Goal: Navigation & Orientation: Find specific page/section

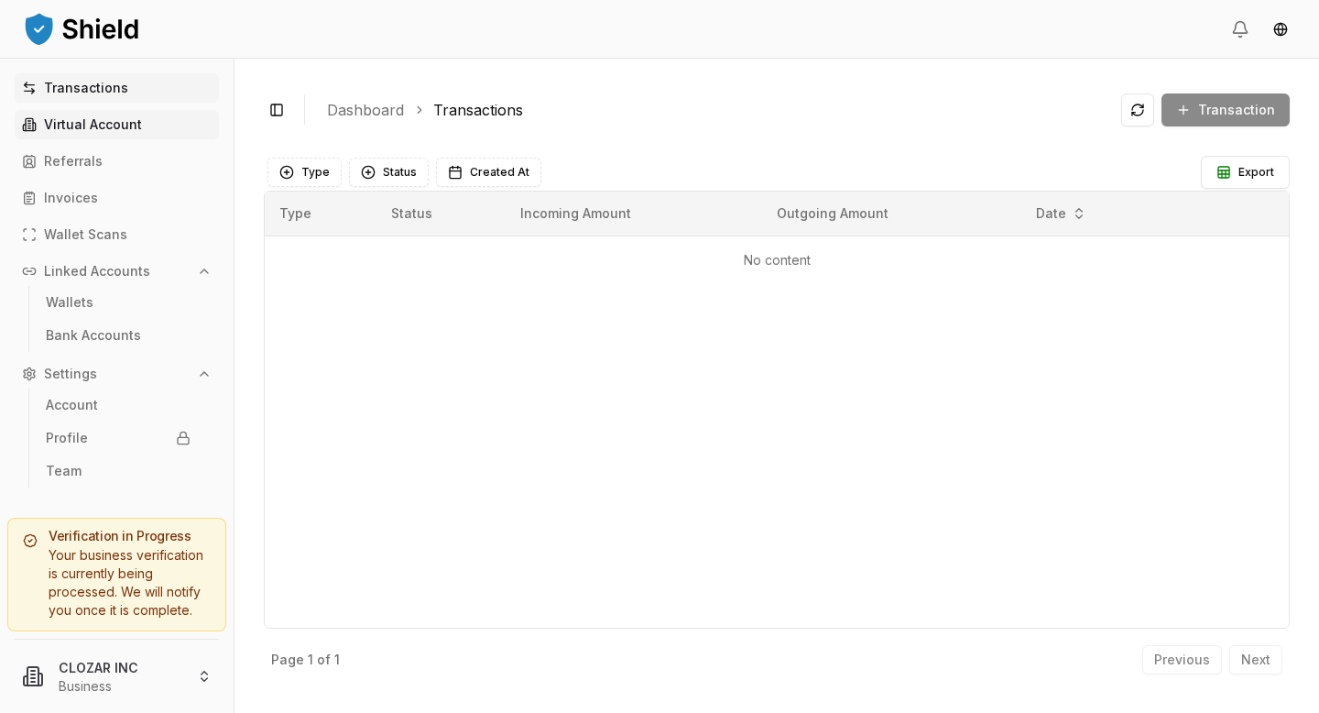
click at [145, 133] on link "Virtual Account" at bounding box center [117, 124] width 204 height 29
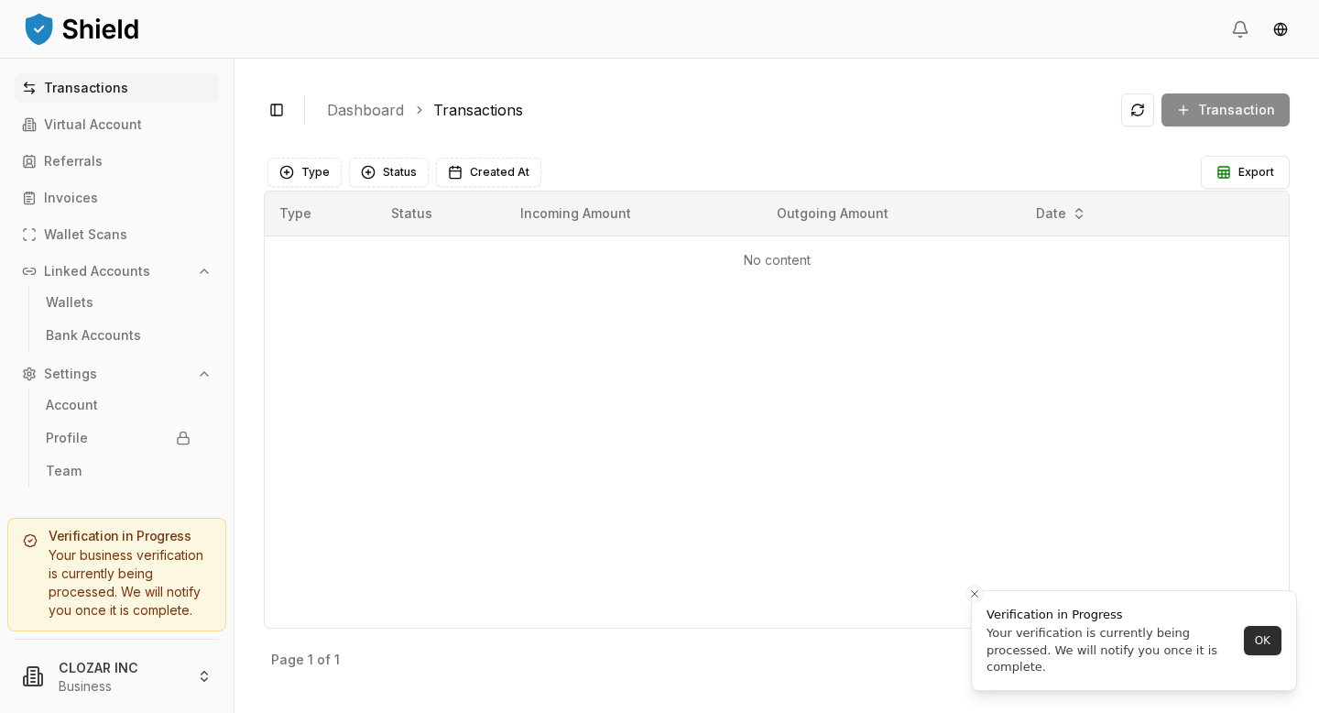
click at [1249, 642] on button "OK" at bounding box center [1263, 640] width 38 height 29
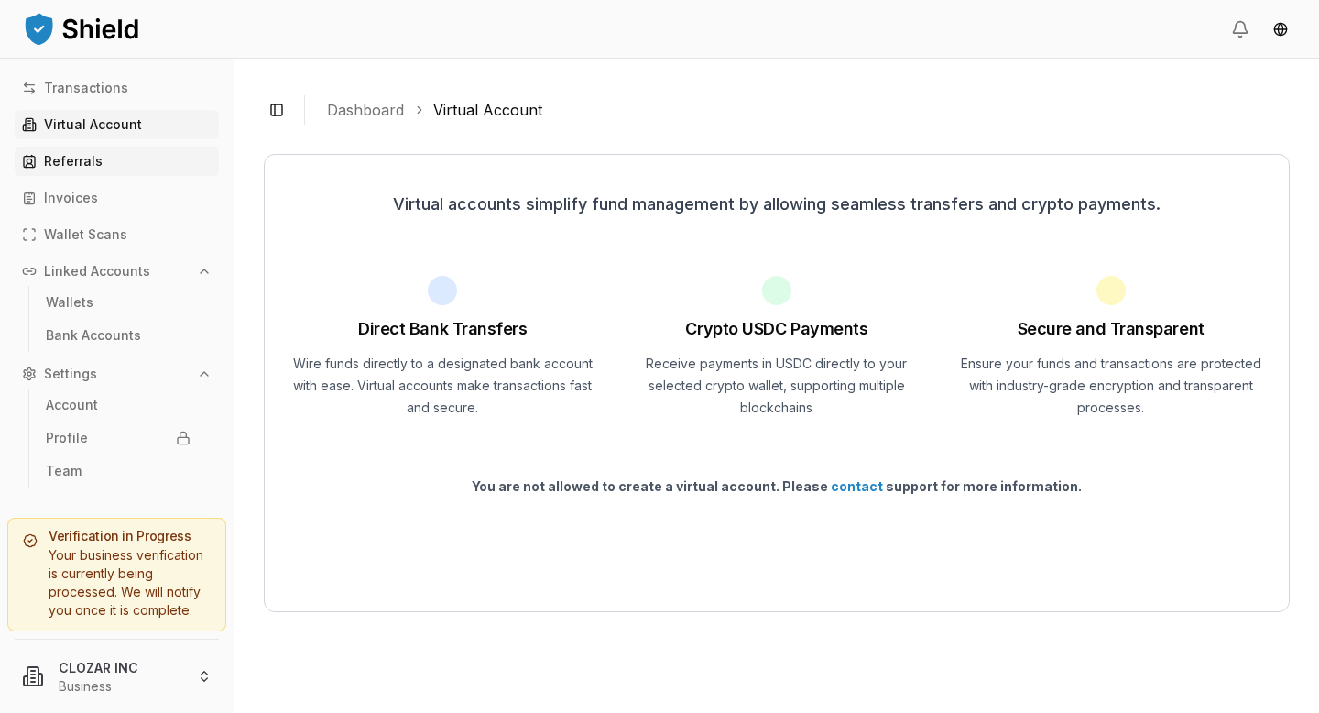
click at [84, 167] on p "Referrals" at bounding box center [73, 161] width 59 height 13
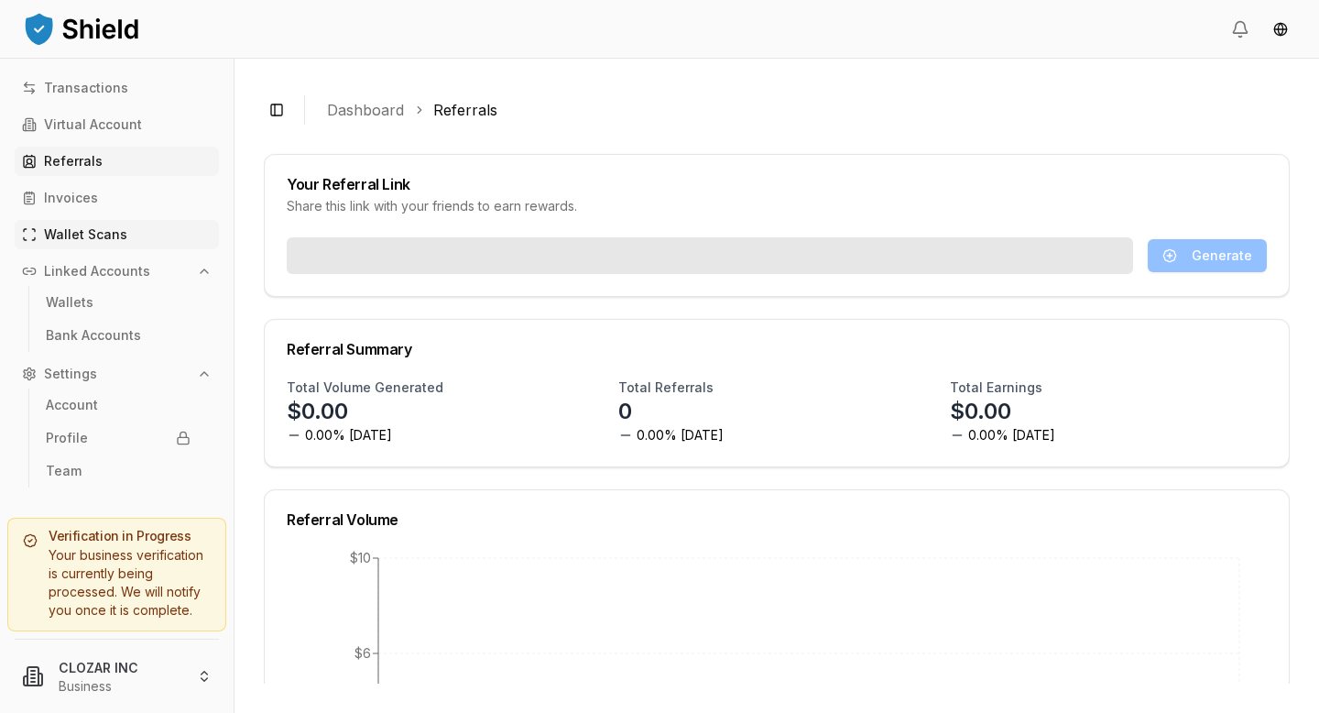
click at [79, 240] on p "Wallet Scans" at bounding box center [85, 234] width 83 height 13
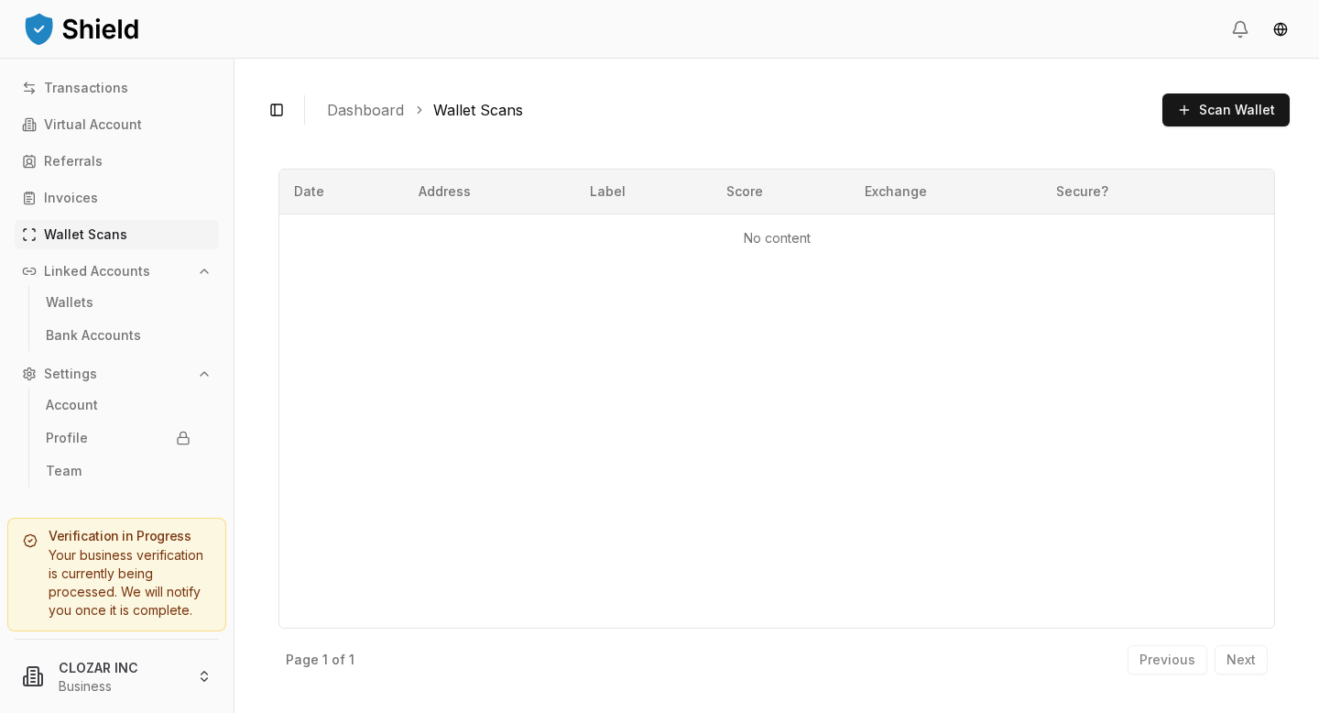
click at [351, 111] on link "Dashboard" at bounding box center [365, 110] width 77 height 22
click at [106, 90] on p "Transactions" at bounding box center [86, 88] width 84 height 13
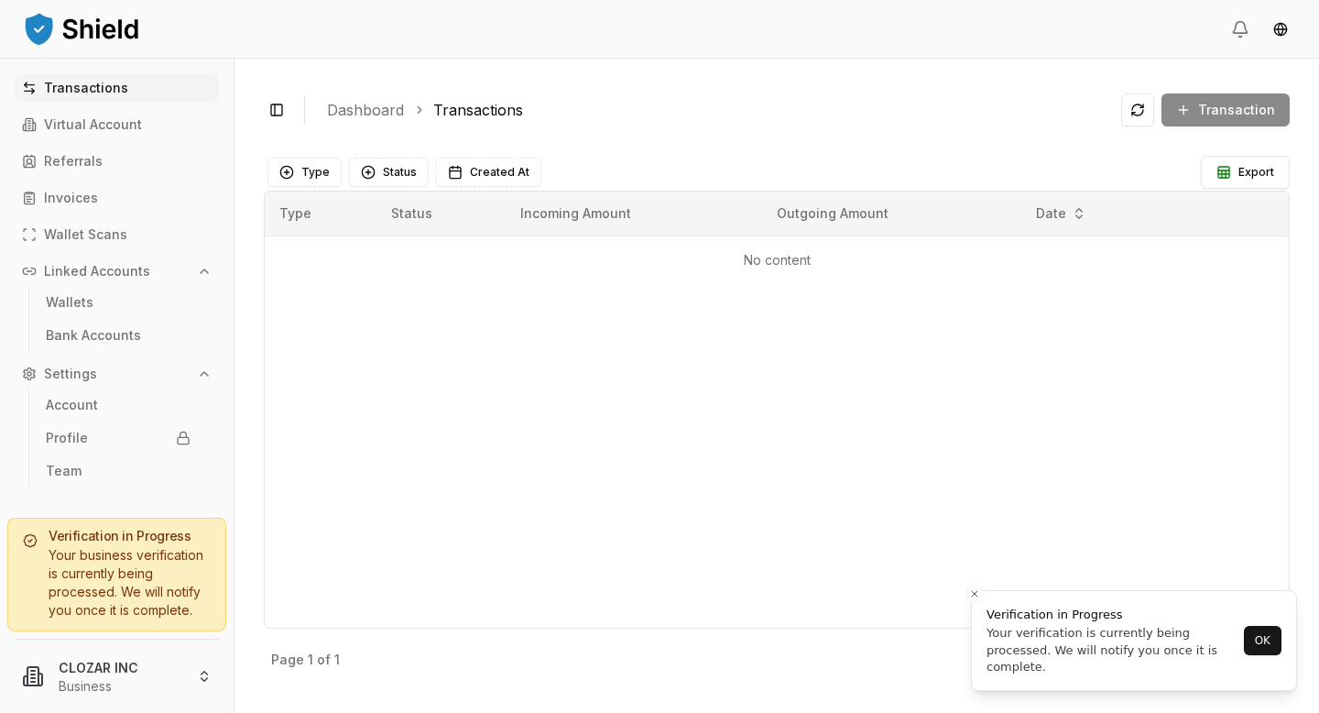
click at [82, 572] on div "Your business verification is currently being processed. We will notify you onc…" at bounding box center [117, 582] width 188 height 73
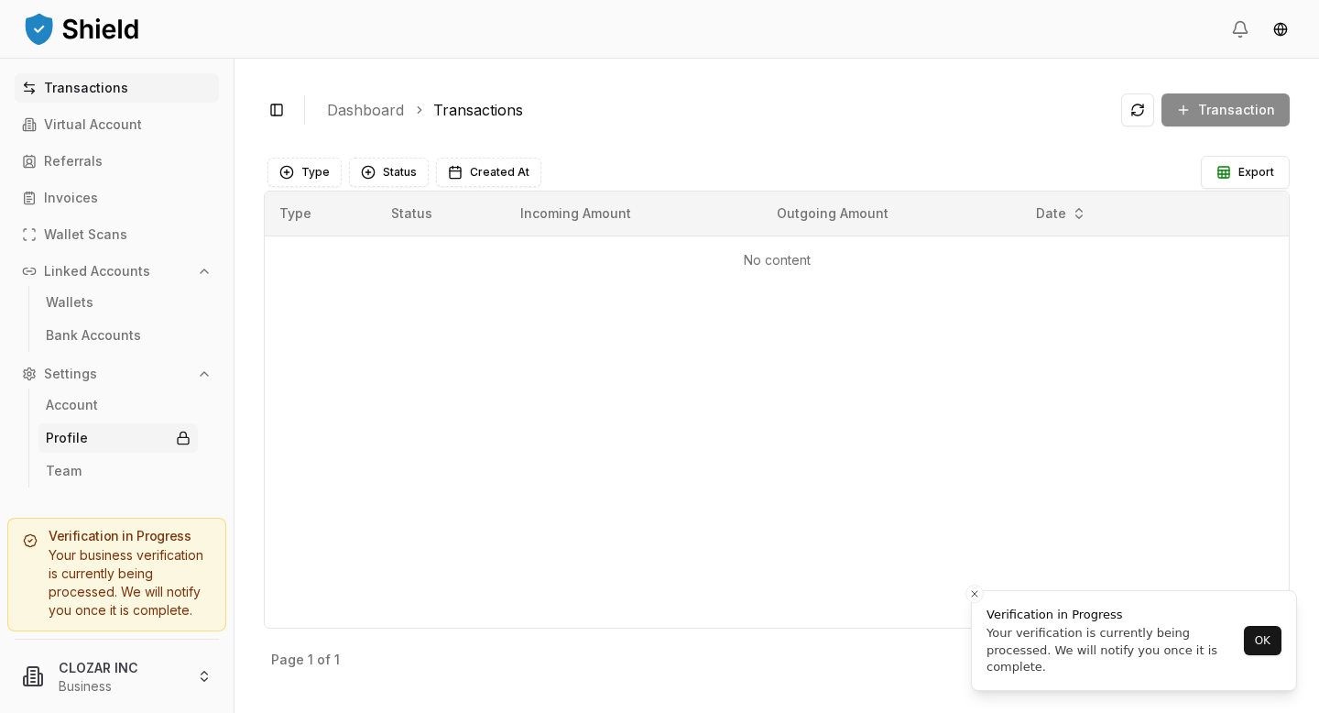
click at [81, 424] on link "Profile" at bounding box center [117, 437] width 159 height 29
click at [78, 434] on p "Profile" at bounding box center [67, 437] width 42 height 13
click at [78, 411] on p "Account" at bounding box center [72, 404] width 52 height 13
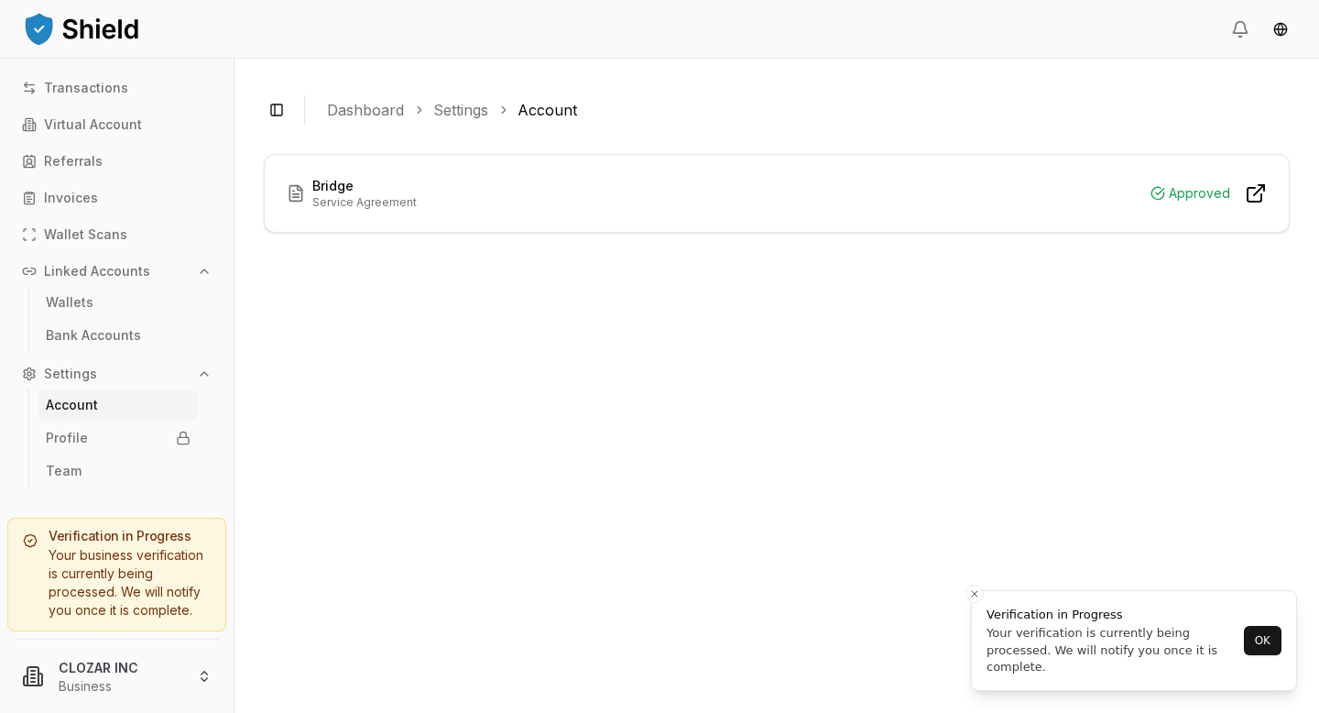
click at [1256, 198] on icon at bounding box center [1256, 193] width 22 height 22
click at [100, 87] on p "Transactions" at bounding box center [86, 88] width 84 height 13
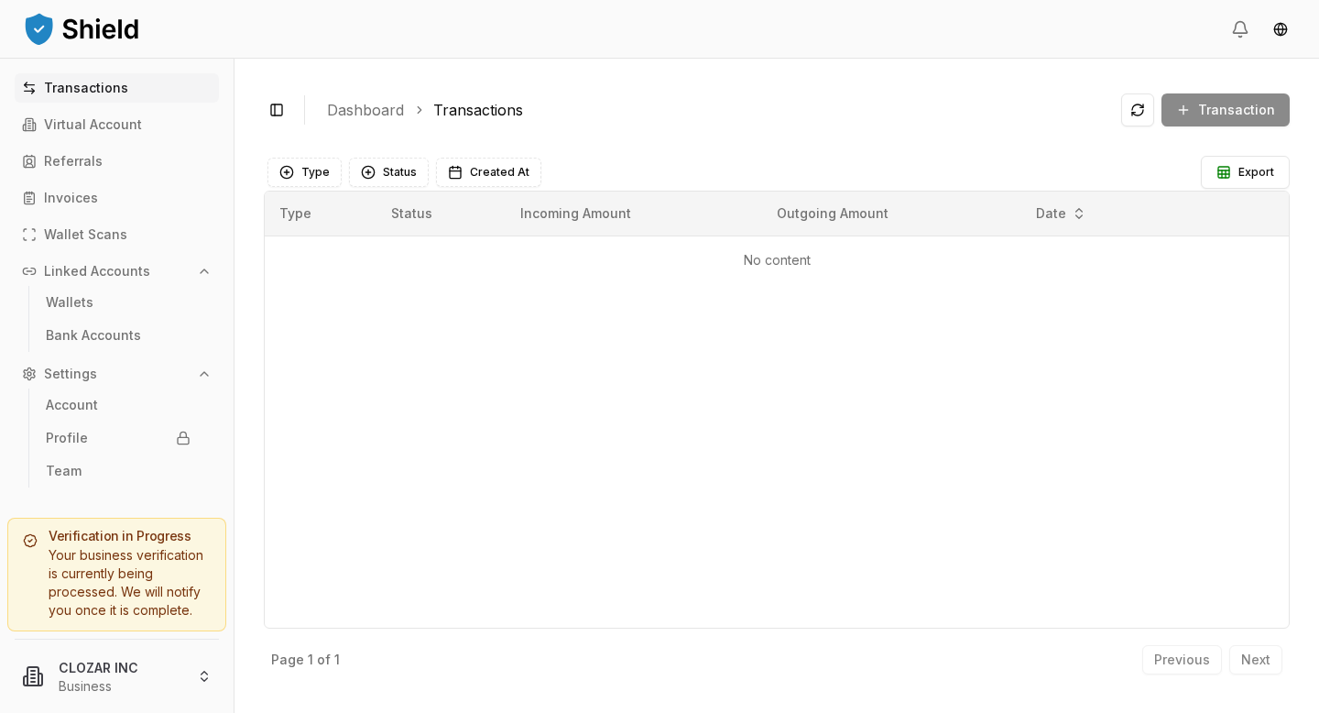
click at [977, 586] on div "Type Status Incoming Amount Outgoing Amount Date No content" at bounding box center [777, 410] width 1026 height 438
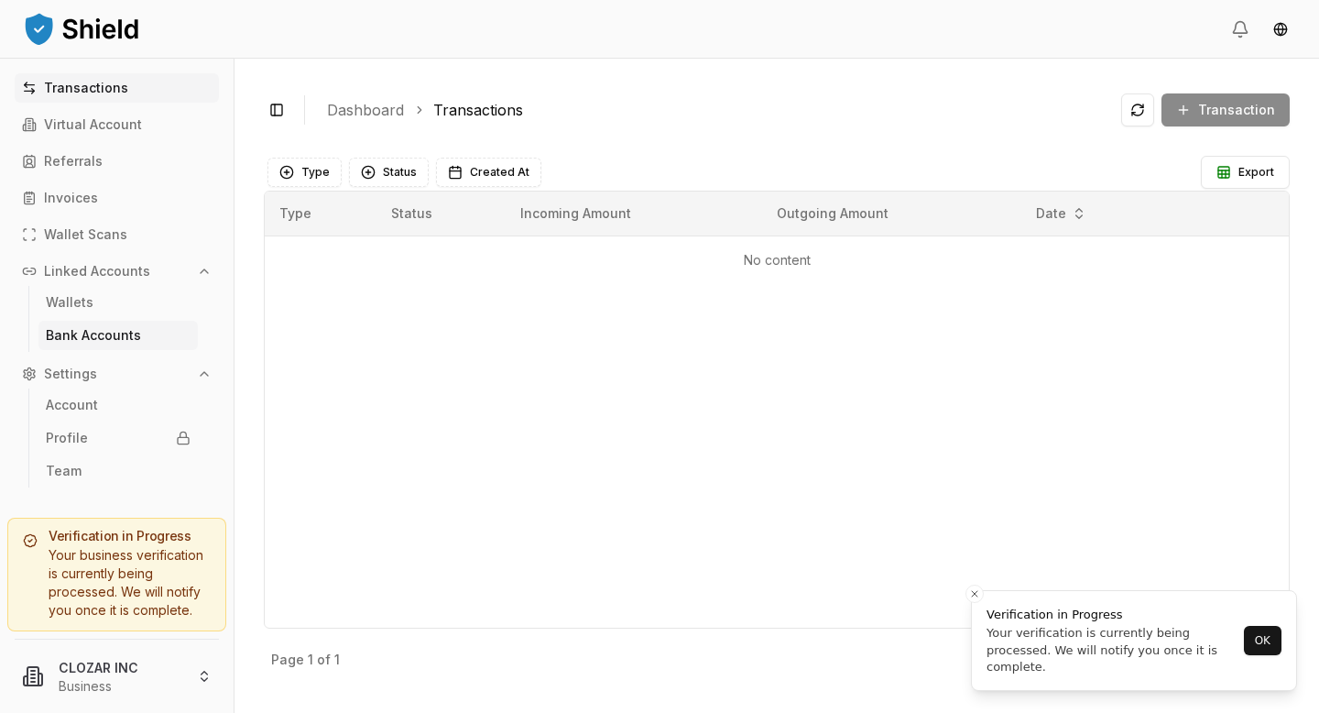
click at [70, 336] on p "Bank Accounts" at bounding box center [93, 335] width 95 height 13
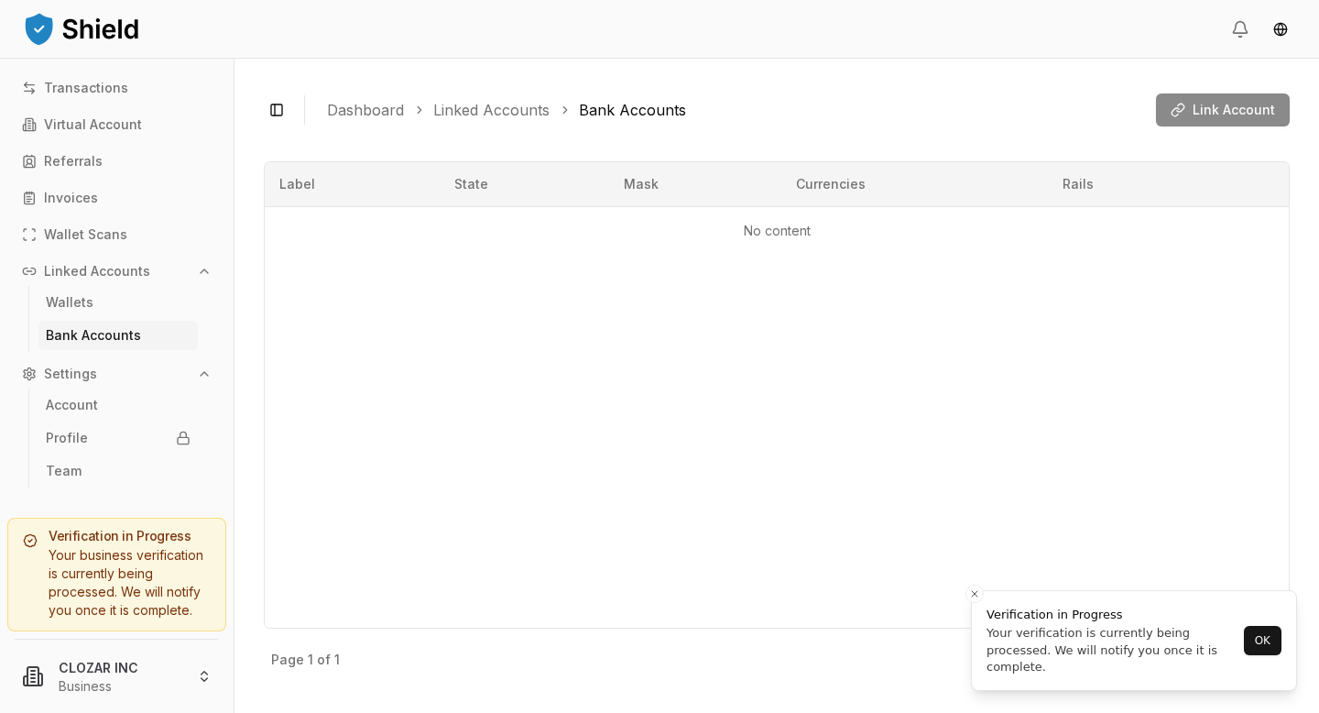
click at [345, 111] on link "Dashboard" at bounding box center [365, 110] width 77 height 22
click at [64, 90] on p "Transactions" at bounding box center [86, 88] width 84 height 13
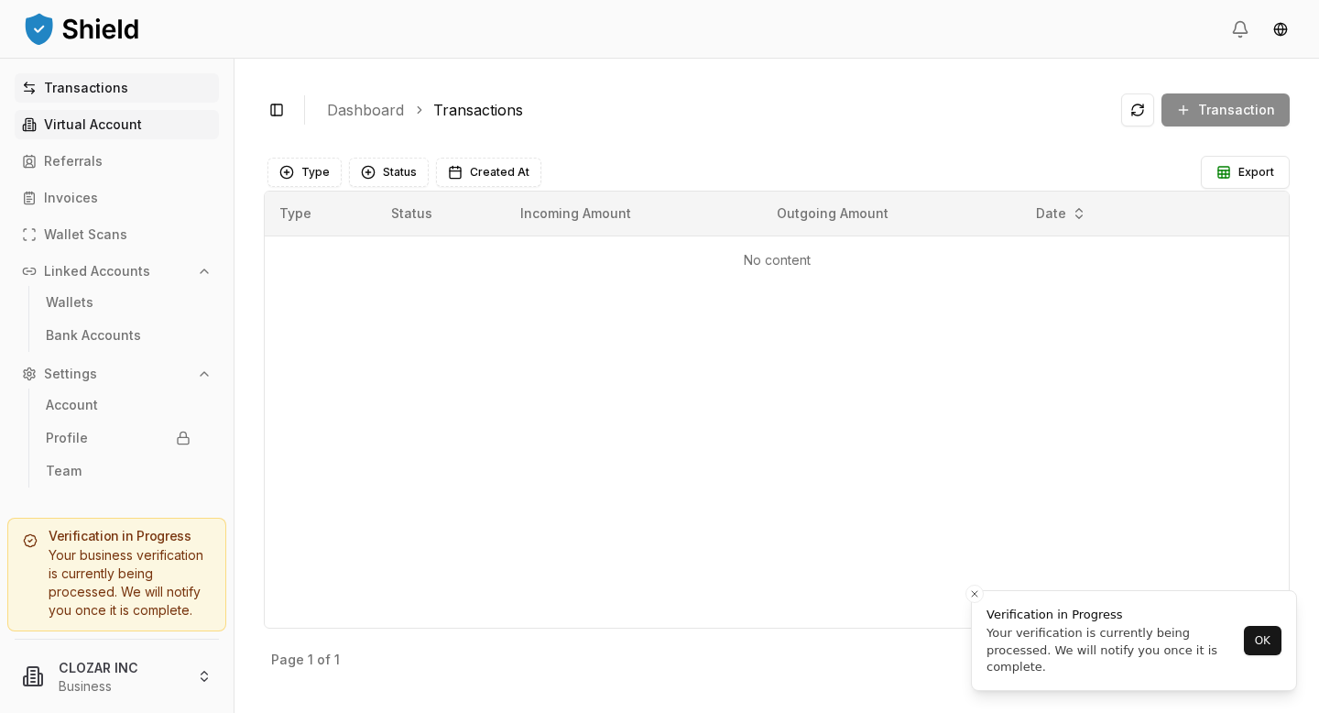
click at [81, 125] on p "Virtual Account" at bounding box center [93, 124] width 98 height 13
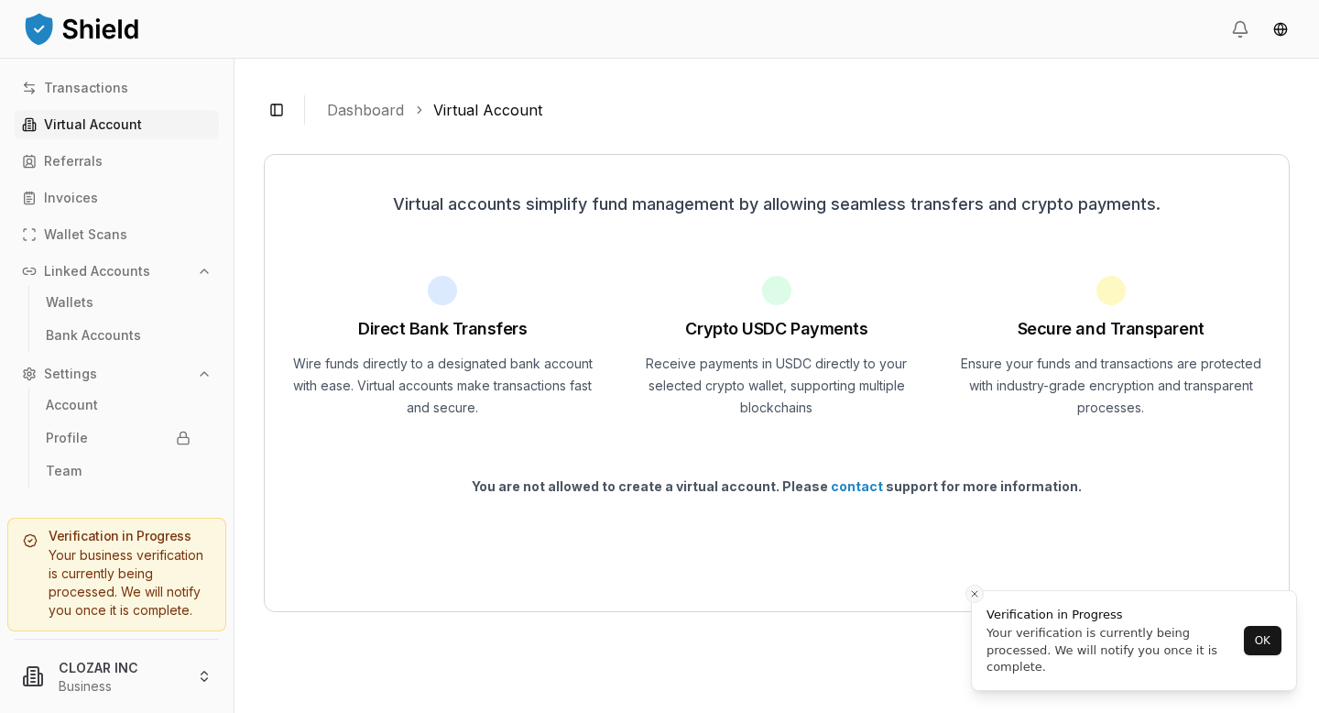
click at [972, 592] on icon "Close toast" at bounding box center [974, 593] width 11 height 11
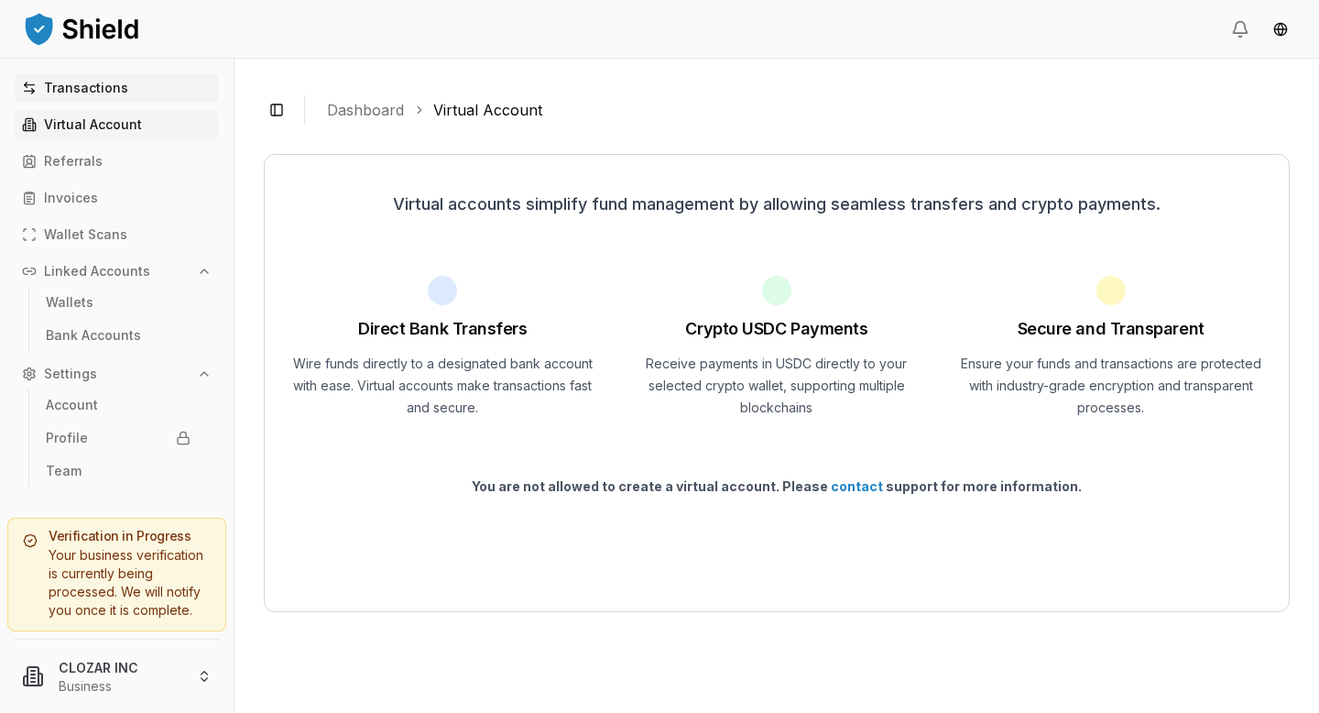
click at [85, 90] on p "Transactions" at bounding box center [86, 88] width 84 height 13
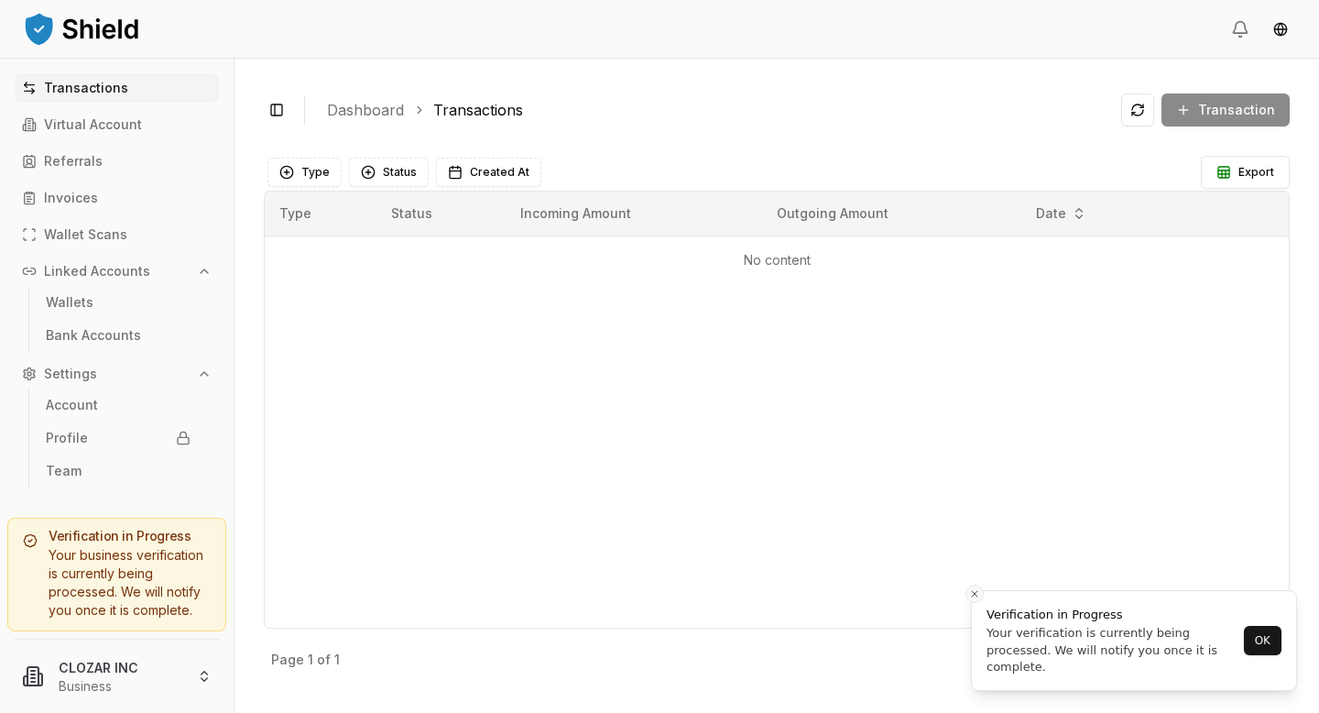
click at [975, 594] on line "Close toast" at bounding box center [974, 593] width 5 height 5
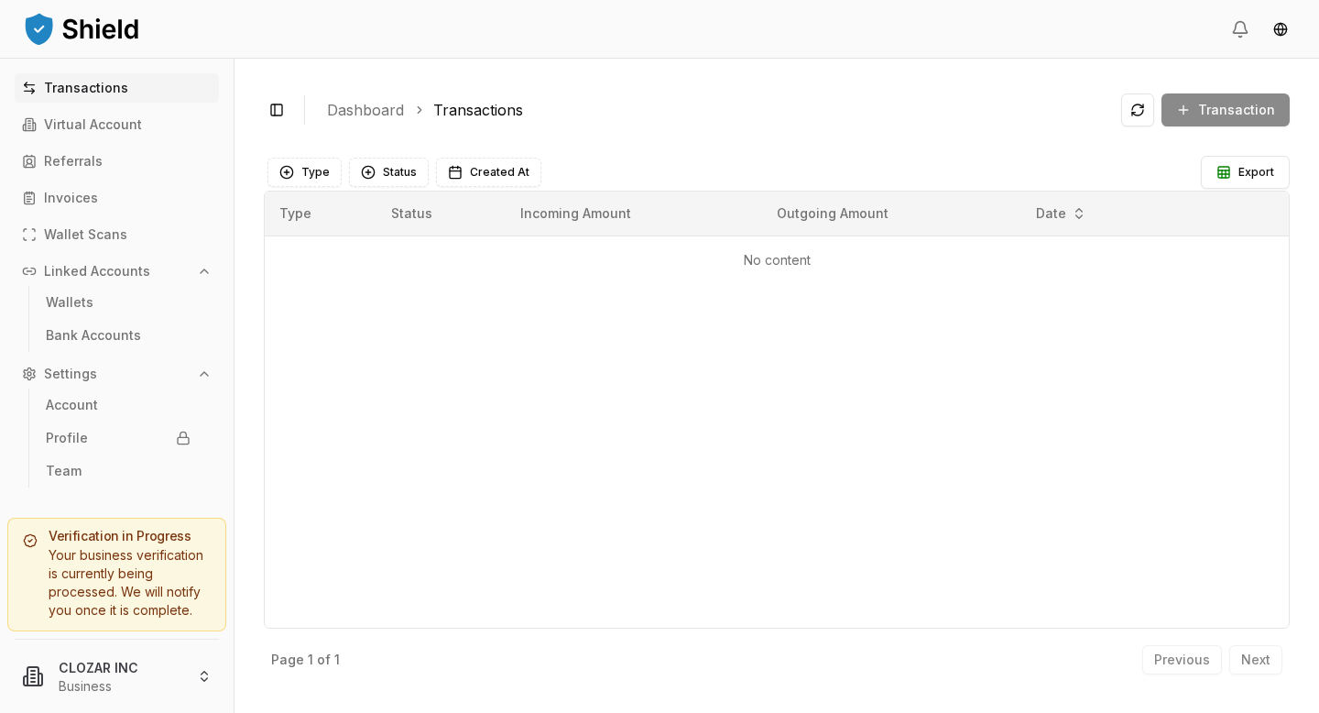
click at [376, 110] on link "Dashboard" at bounding box center [365, 110] width 77 height 22
drag, startPoint x: 539, startPoint y: 114, endPoint x: 320, endPoint y: 113, distance: 218.9
click at [320, 113] on div "Toggle Sidebar Dashboard Transactions Transaction" at bounding box center [777, 110] width 1026 height 44
click at [498, 132] on icon "Turn off JustDone on this website" at bounding box center [499, 132] width 14 height 17
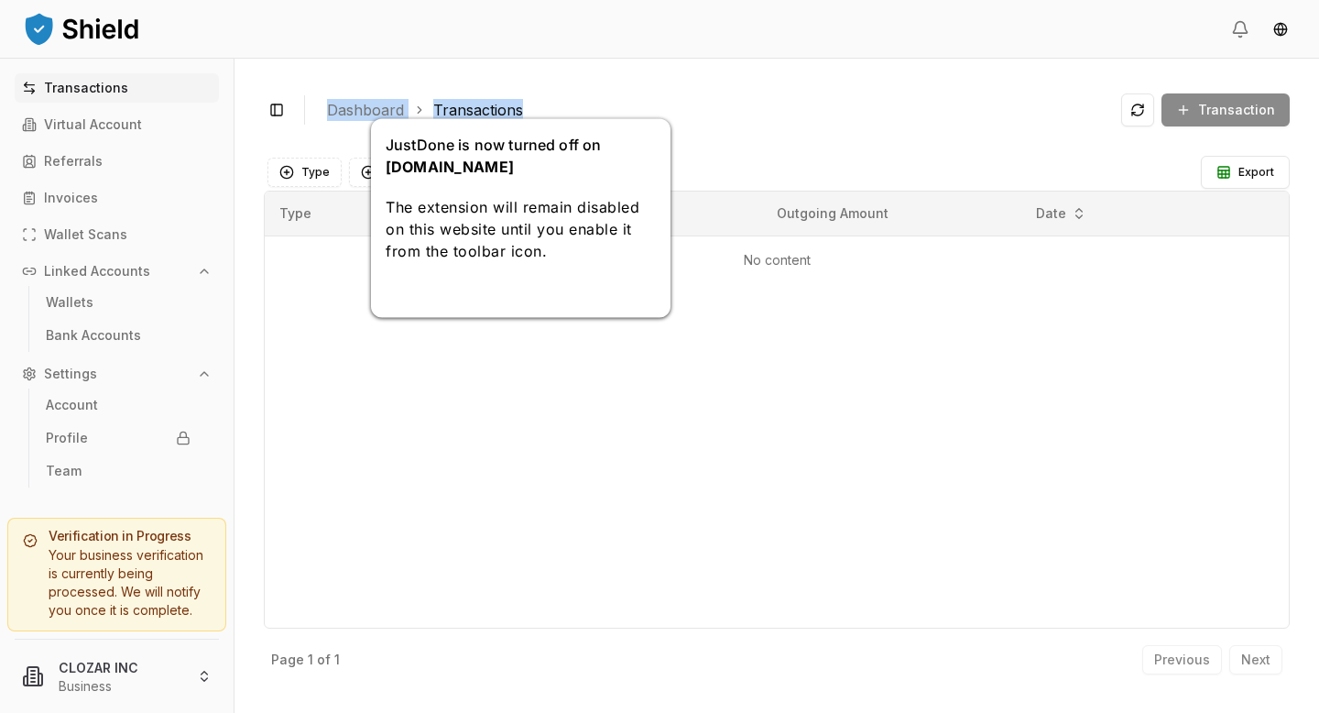
click at [418, 303] on button "Got it" at bounding box center [402, 293] width 32 height 19
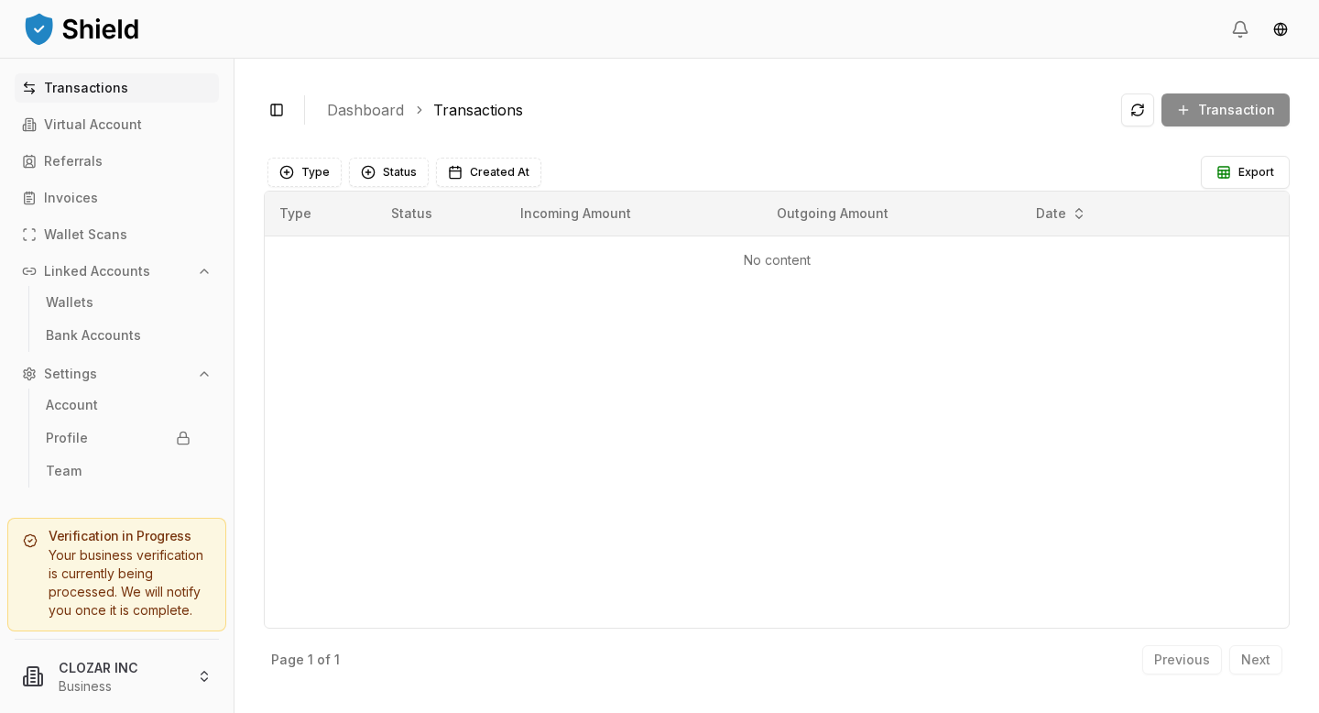
click at [571, 93] on div "Toggle Sidebar Dashboard Transactions Transaction" at bounding box center [777, 110] width 1026 height 44
click at [99, 119] on p "Virtual Account" at bounding box center [93, 124] width 98 height 13
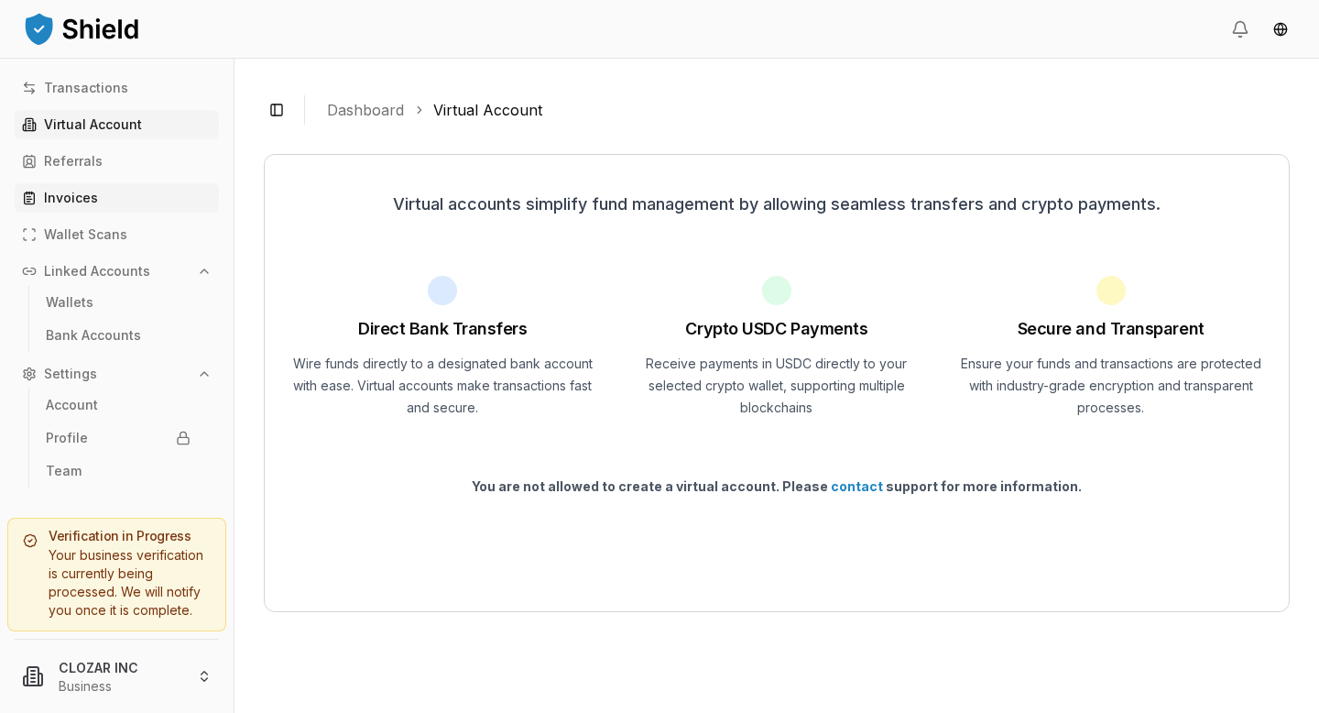
click at [73, 195] on p "Invoices" at bounding box center [71, 197] width 54 height 13
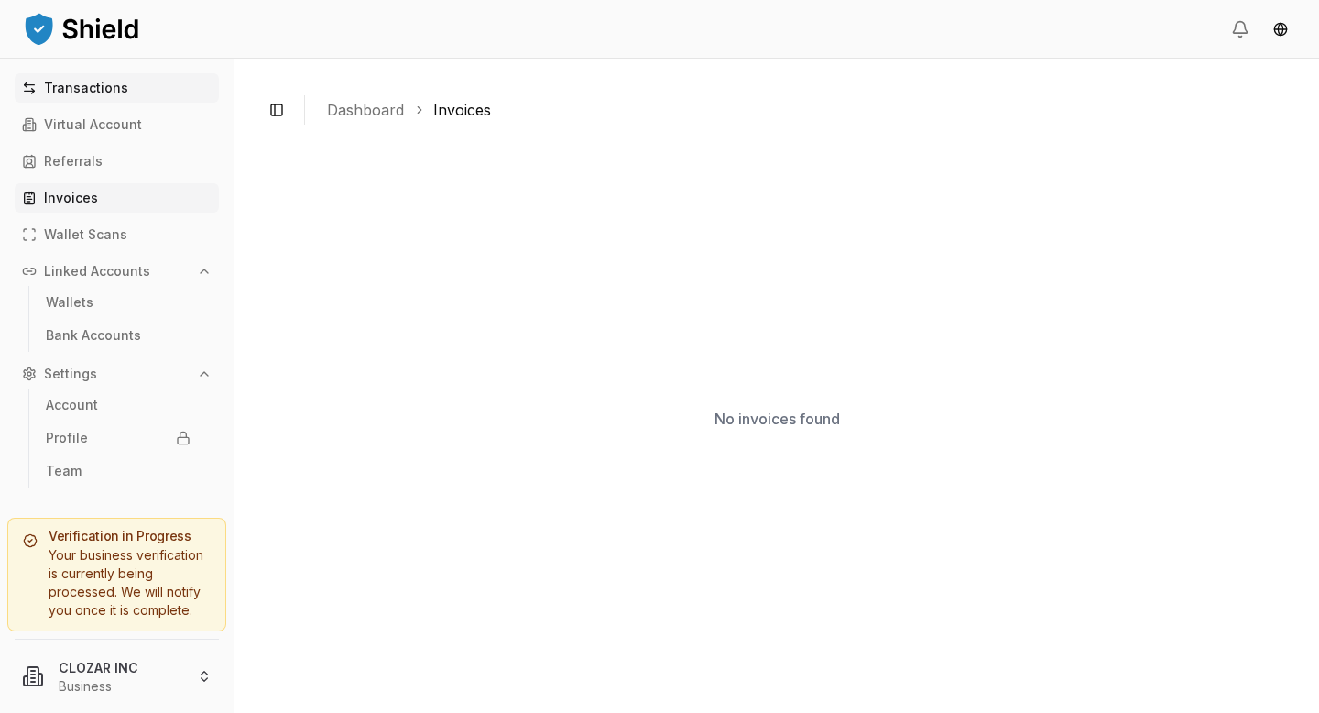
click at [82, 82] on p "Transactions" at bounding box center [86, 88] width 84 height 13
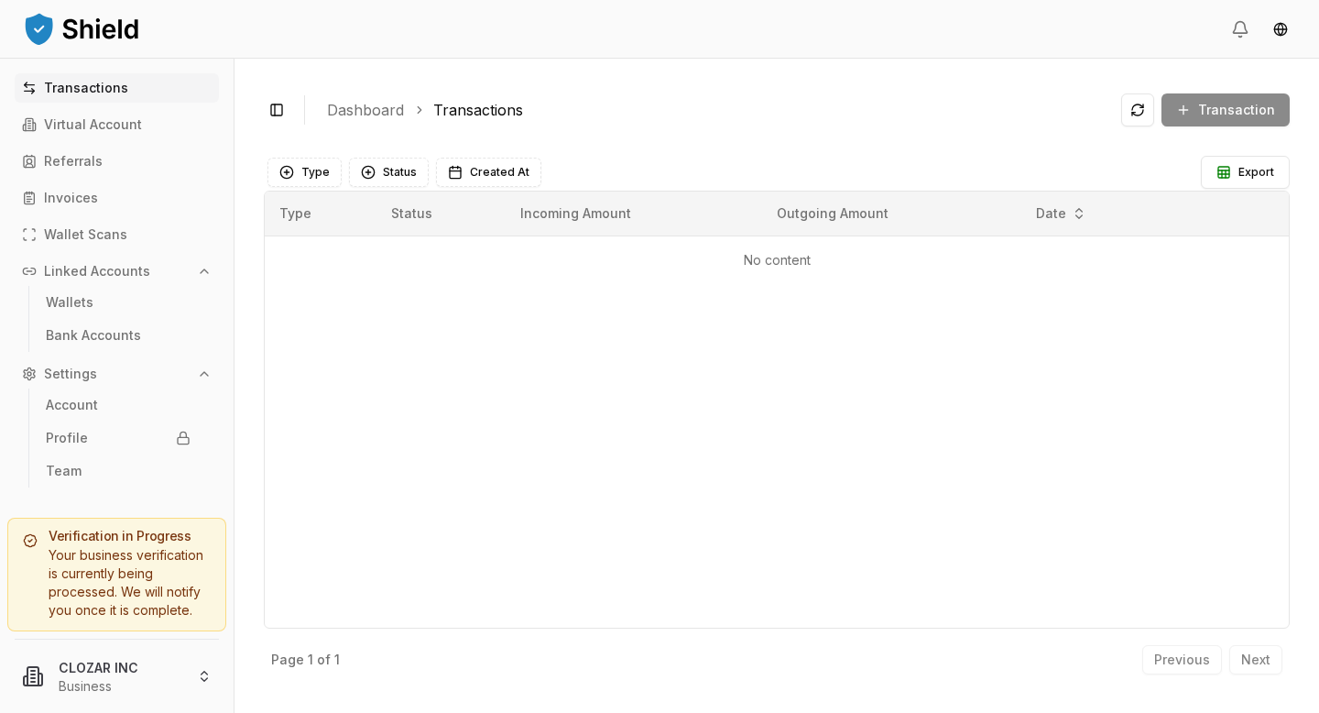
click at [418, 110] on icon "breadcrumb" at bounding box center [419, 109] width 13 height 13
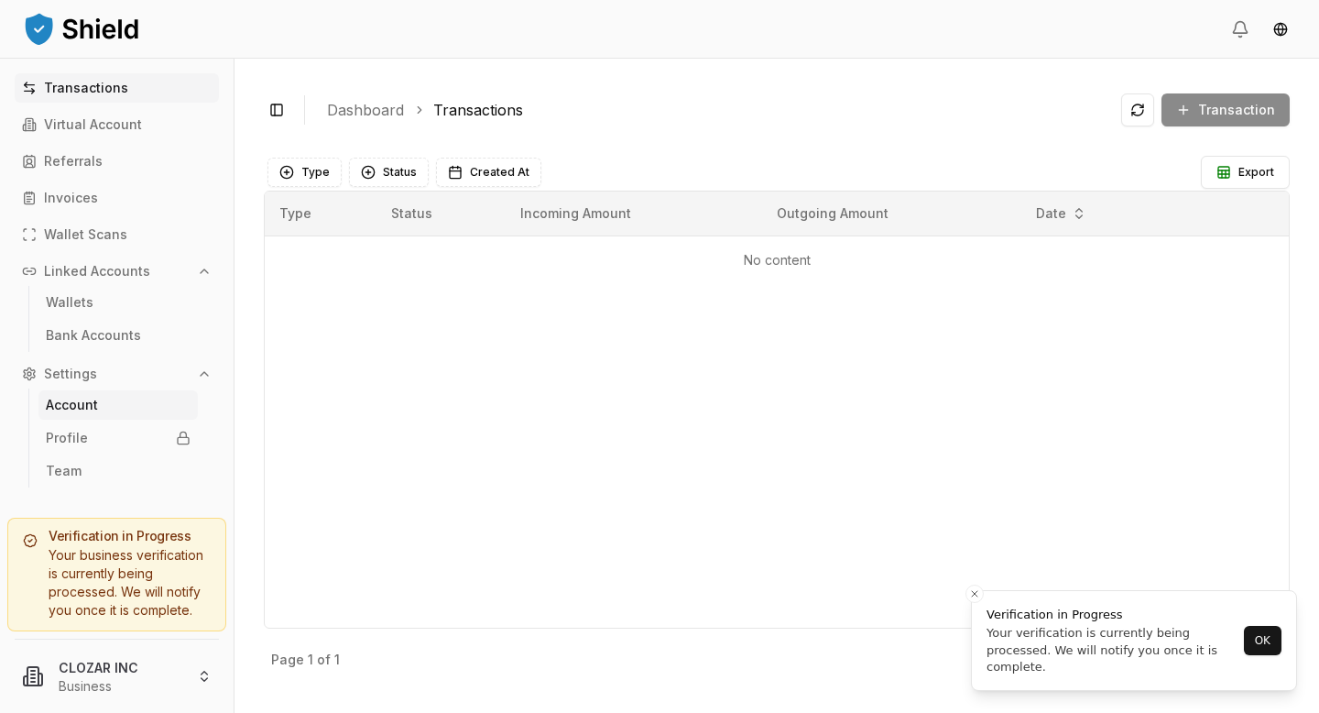
click at [87, 398] on p "Account" at bounding box center [72, 404] width 52 height 13
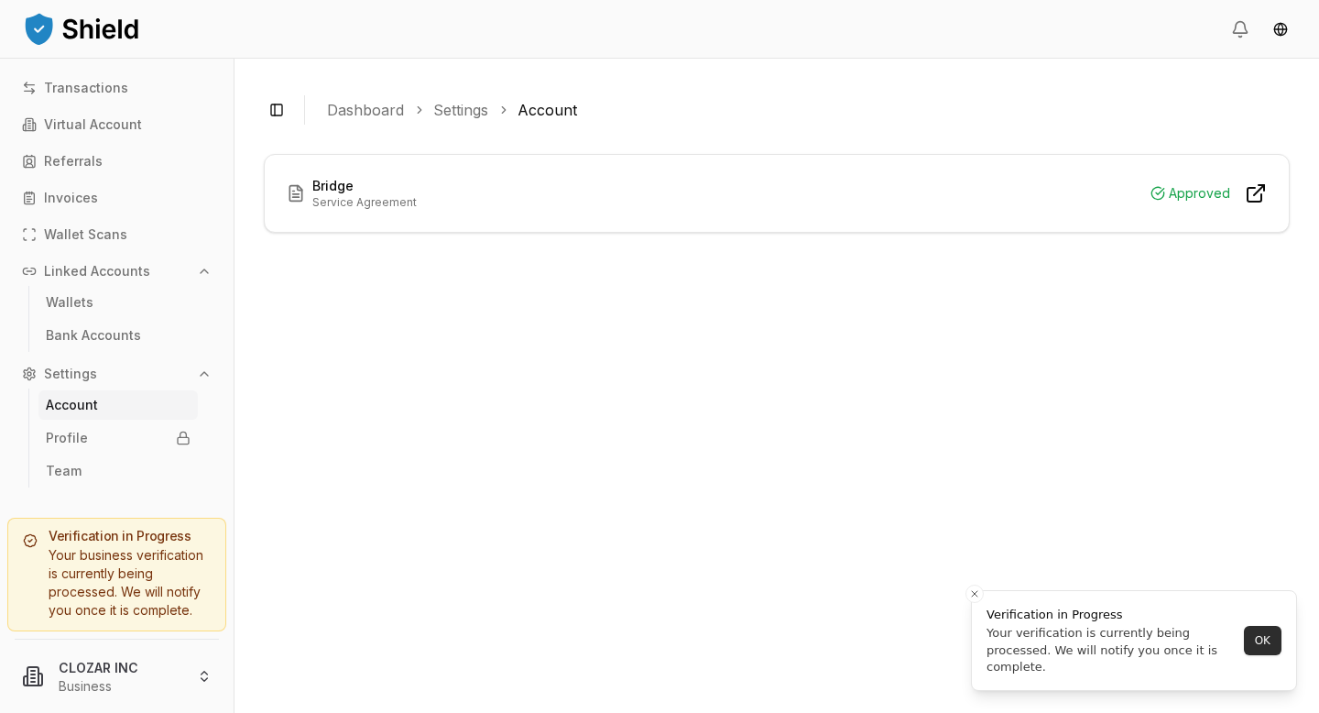
click at [1262, 645] on button "OK" at bounding box center [1263, 640] width 38 height 29
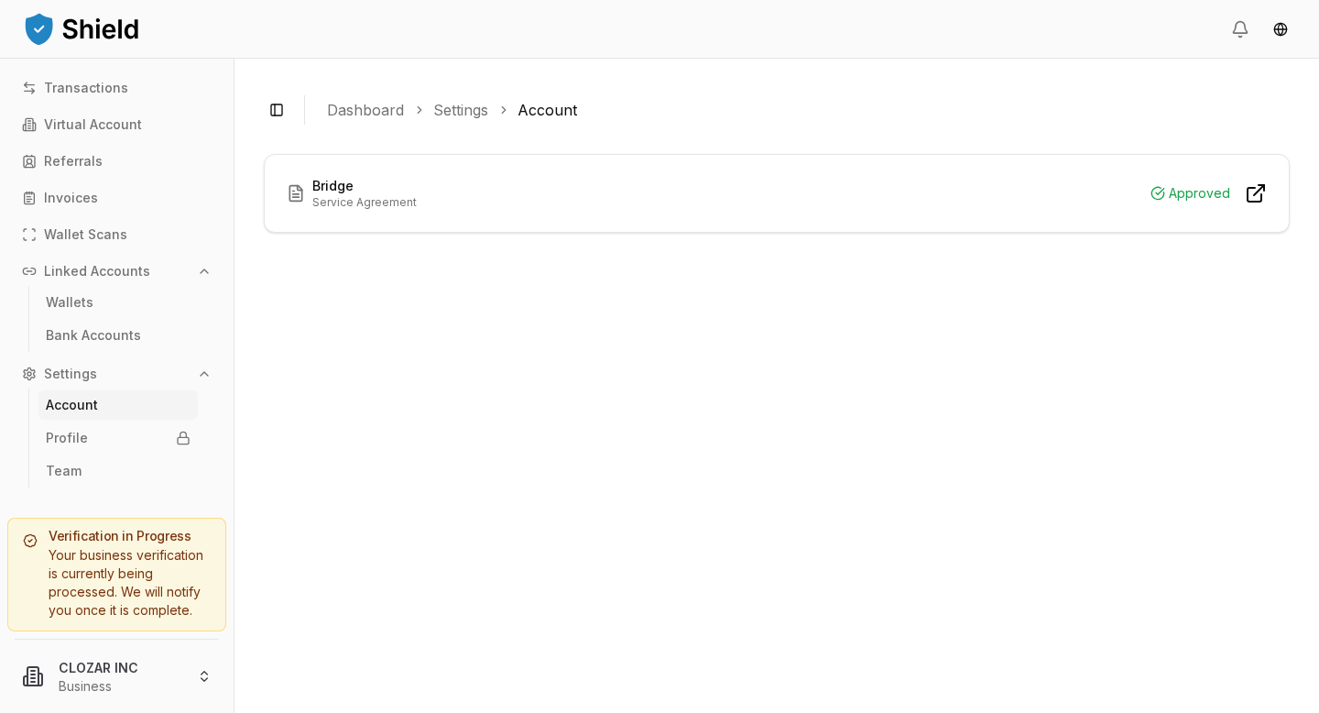
click at [1176, 200] on div "Approved" at bounding box center [1190, 193] width 80 height 22
click at [475, 108] on link "Settings" at bounding box center [460, 110] width 55 height 22
click at [389, 118] on link "Dashboard" at bounding box center [365, 110] width 77 height 22
click at [408, 108] on ol "Dashboard Settings Account" at bounding box center [801, 110] width 948 height 22
